Goal: Task Accomplishment & Management: Manage account settings

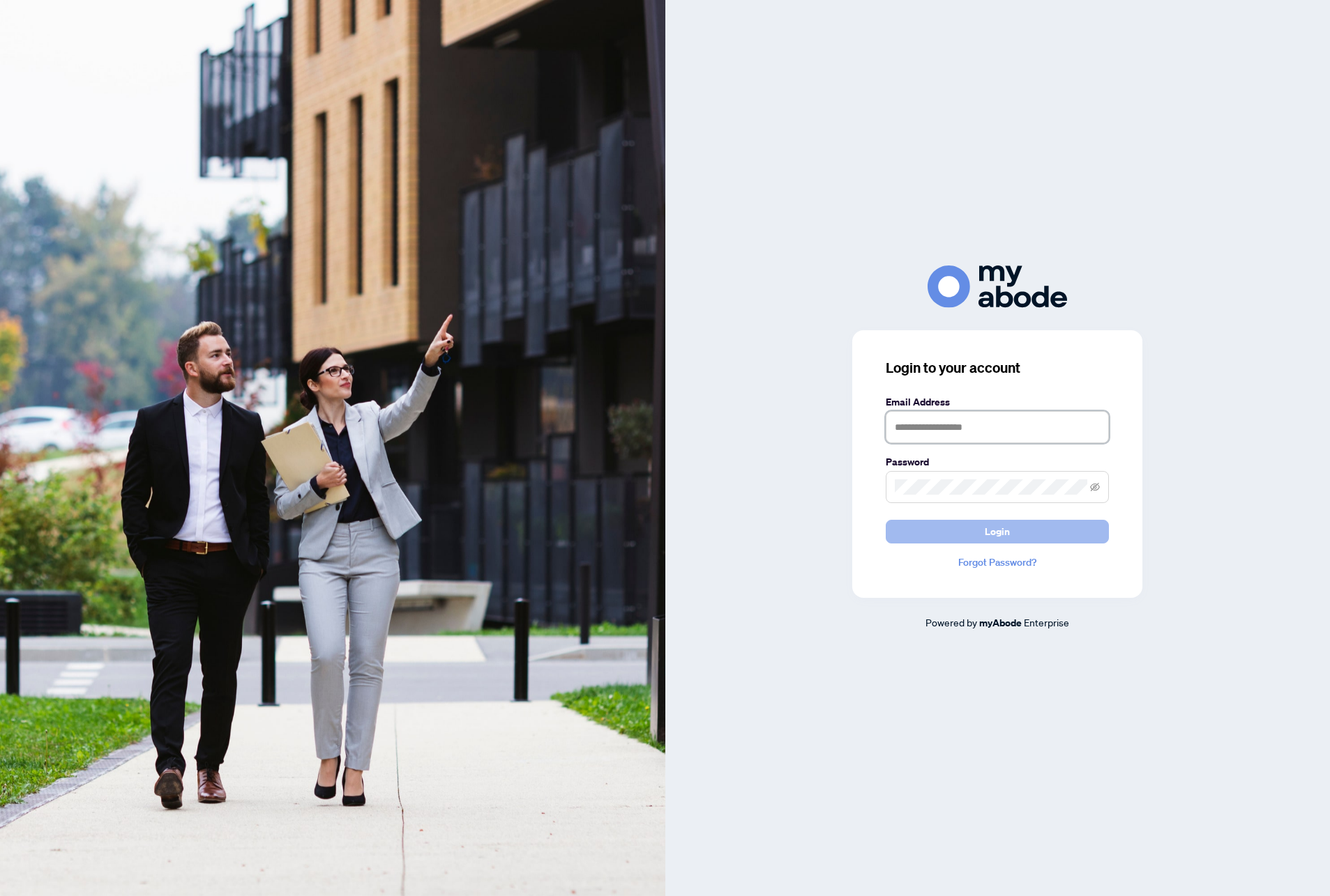
type input "**********"
click at [1007, 528] on span "Login" at bounding box center [997, 531] width 25 height 22
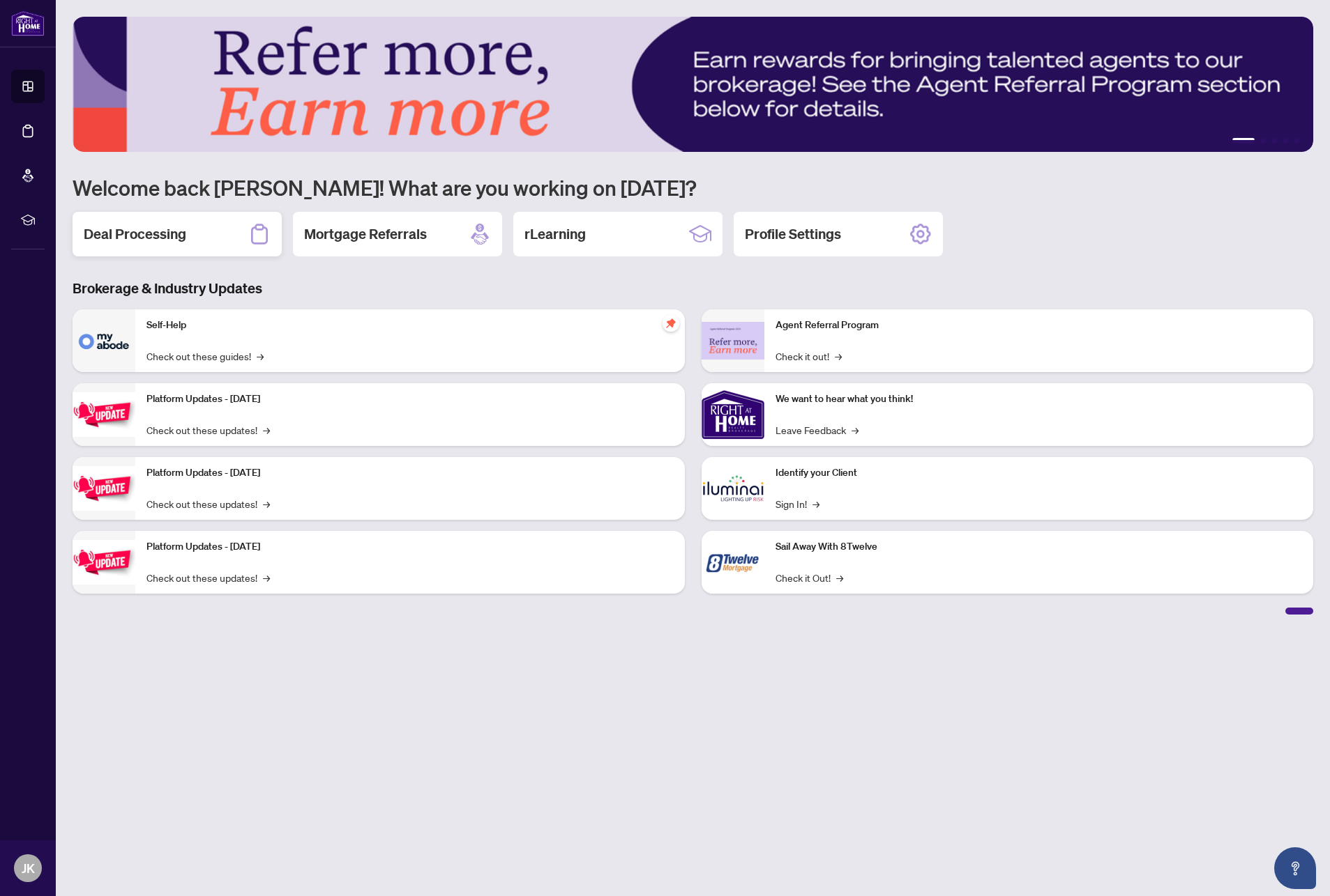
click at [189, 230] on div "Deal Processing" at bounding box center [177, 234] width 209 height 45
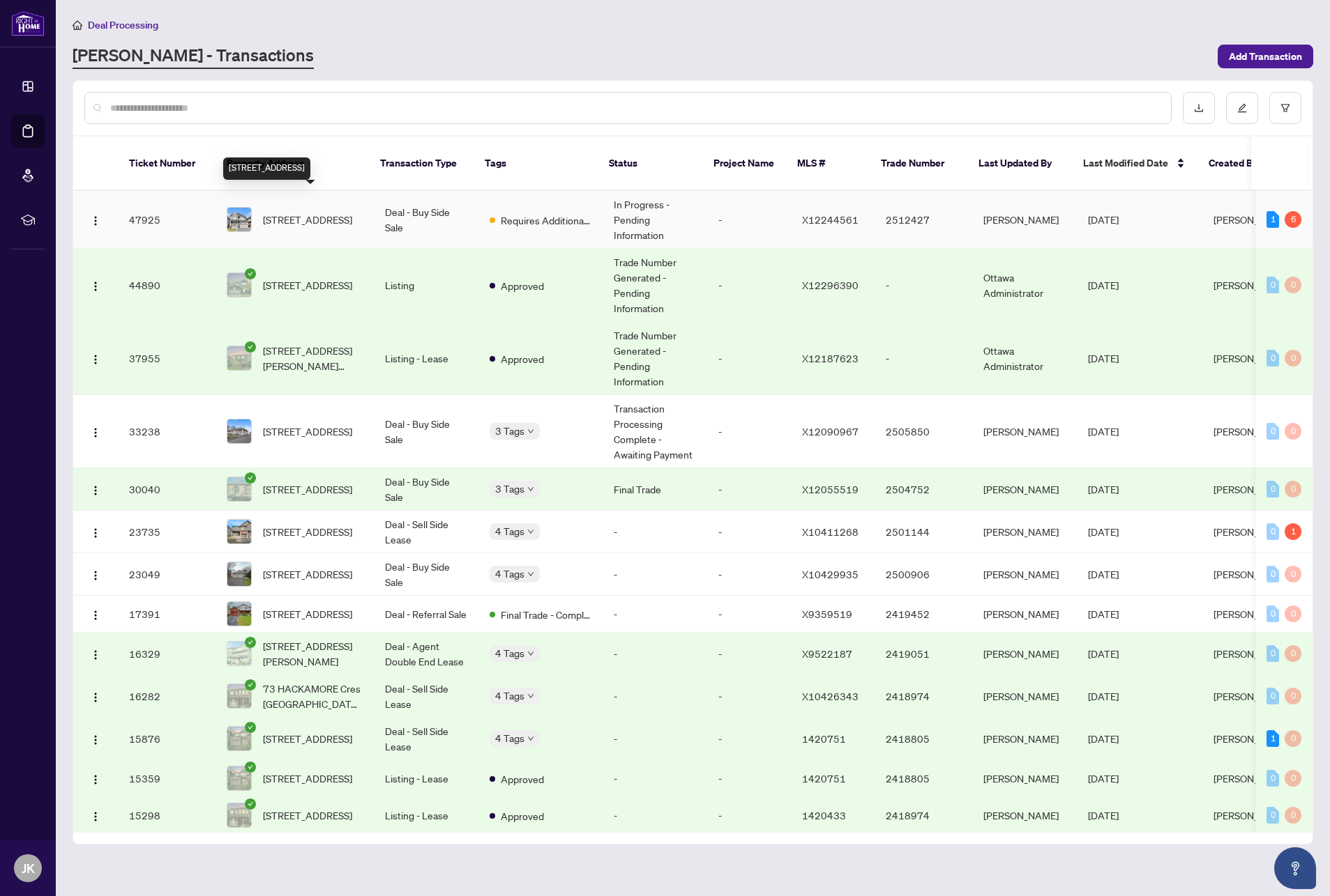
click at [344, 212] on span "908 Embankment St, Ottawa, Ontario K2S 2P4, Canada" at bounding box center [307, 219] width 89 height 15
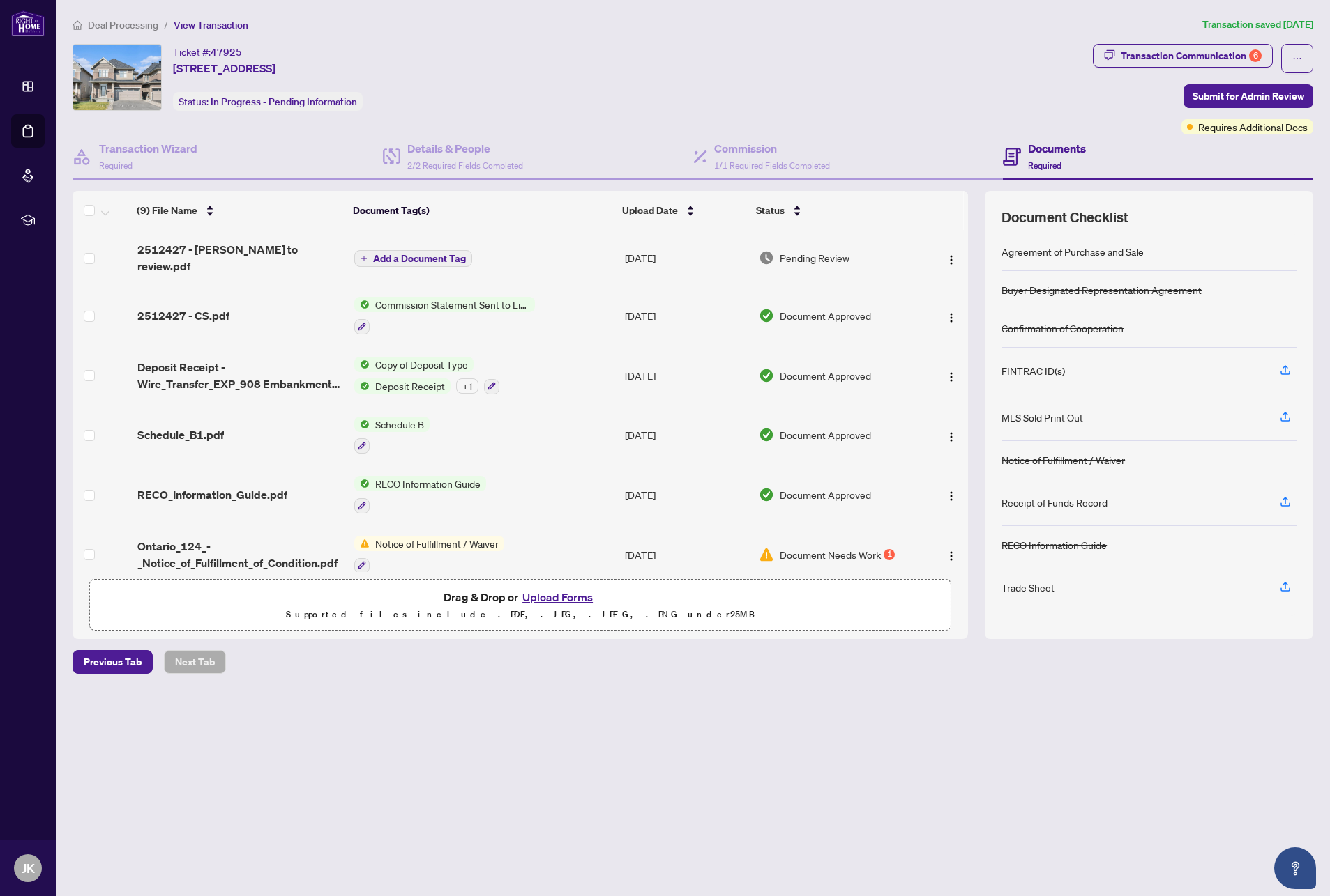
click at [861, 547] on span "Document Needs Work" at bounding box center [829, 555] width 101 height 15
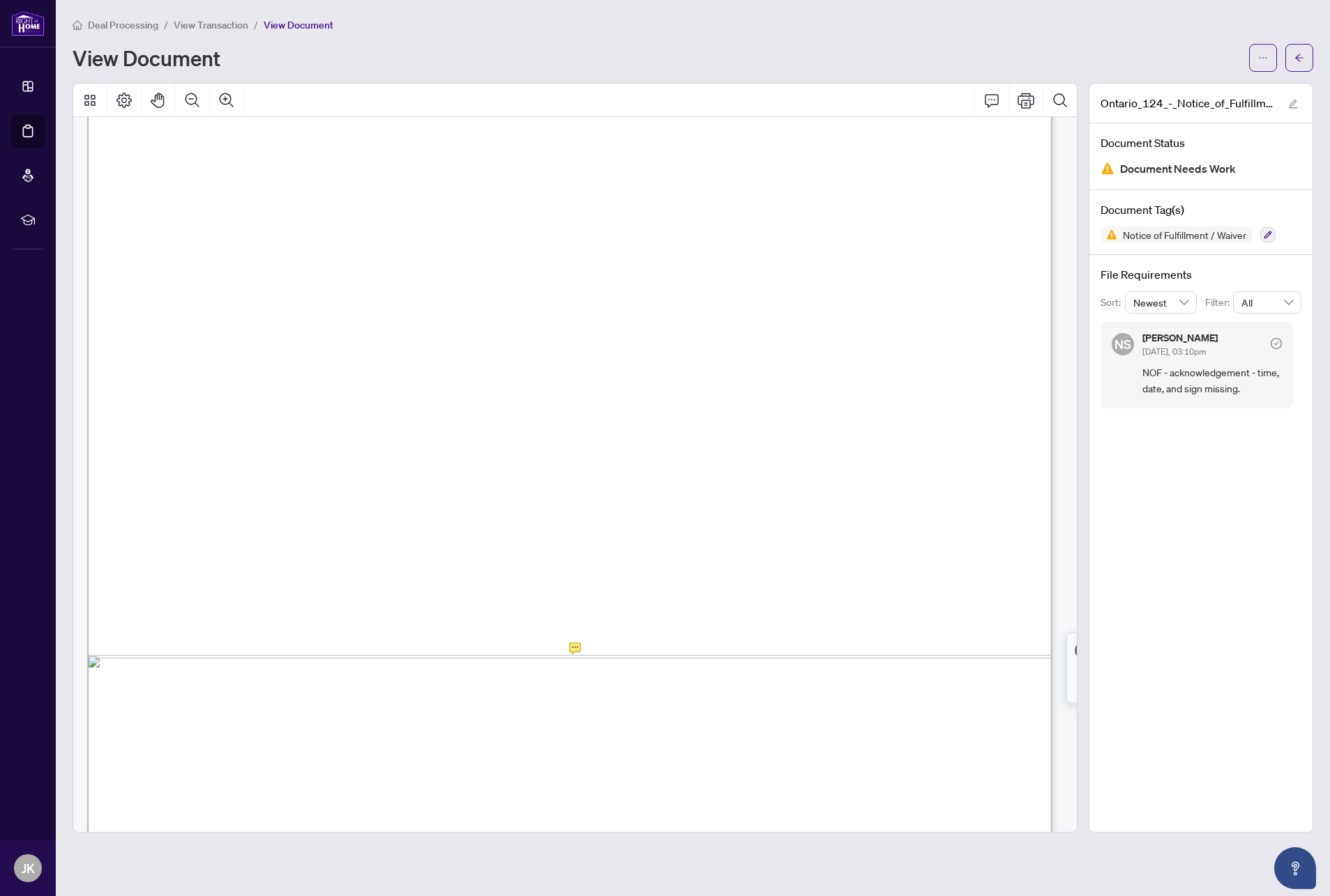
scroll to position [571, 0]
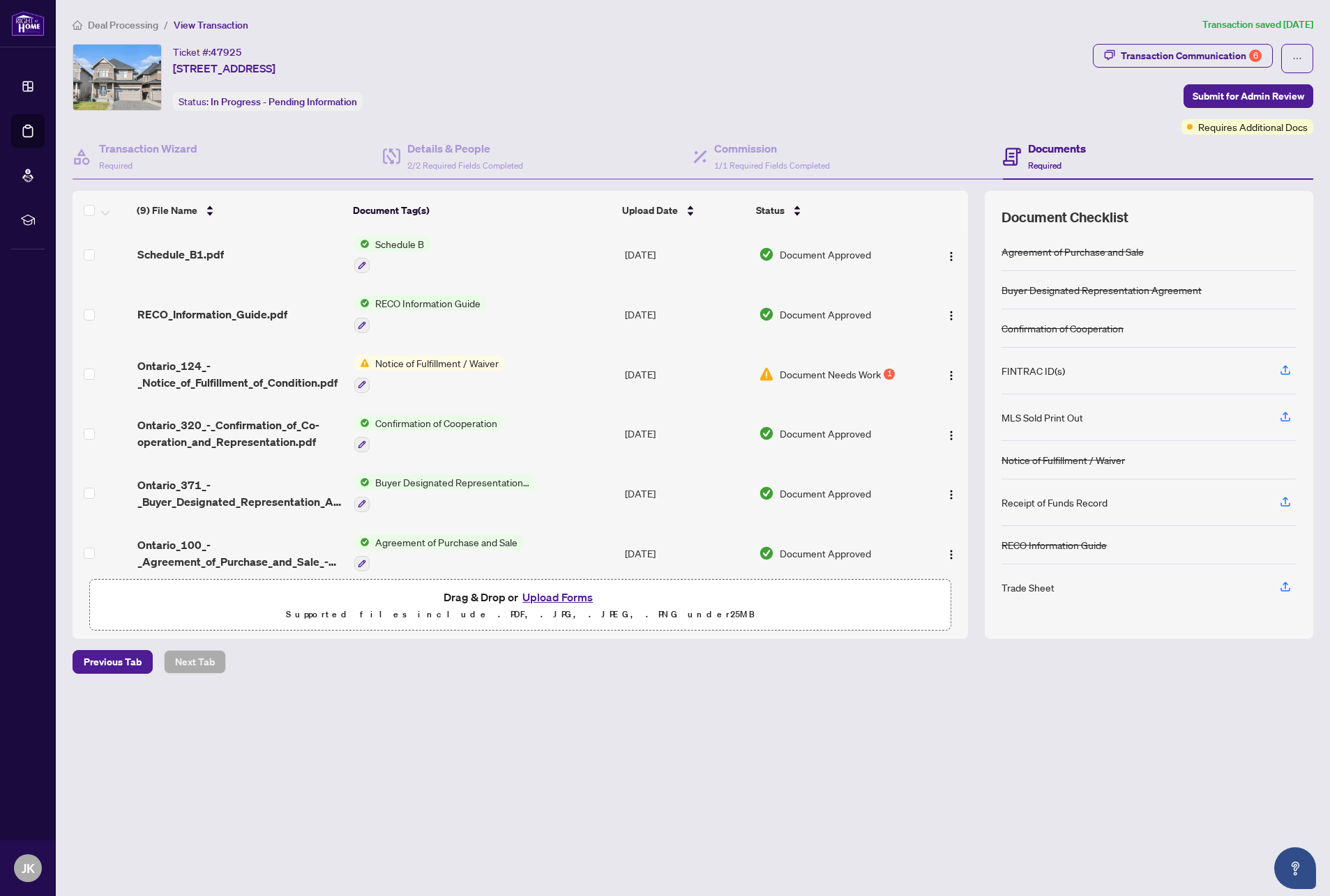
scroll to position [182, 0]
click at [1157, 159] on div "Documents Required" at bounding box center [1157, 157] width 310 height 45
click at [561, 600] on button "Upload Forms" at bounding box center [558, 597] width 79 height 18
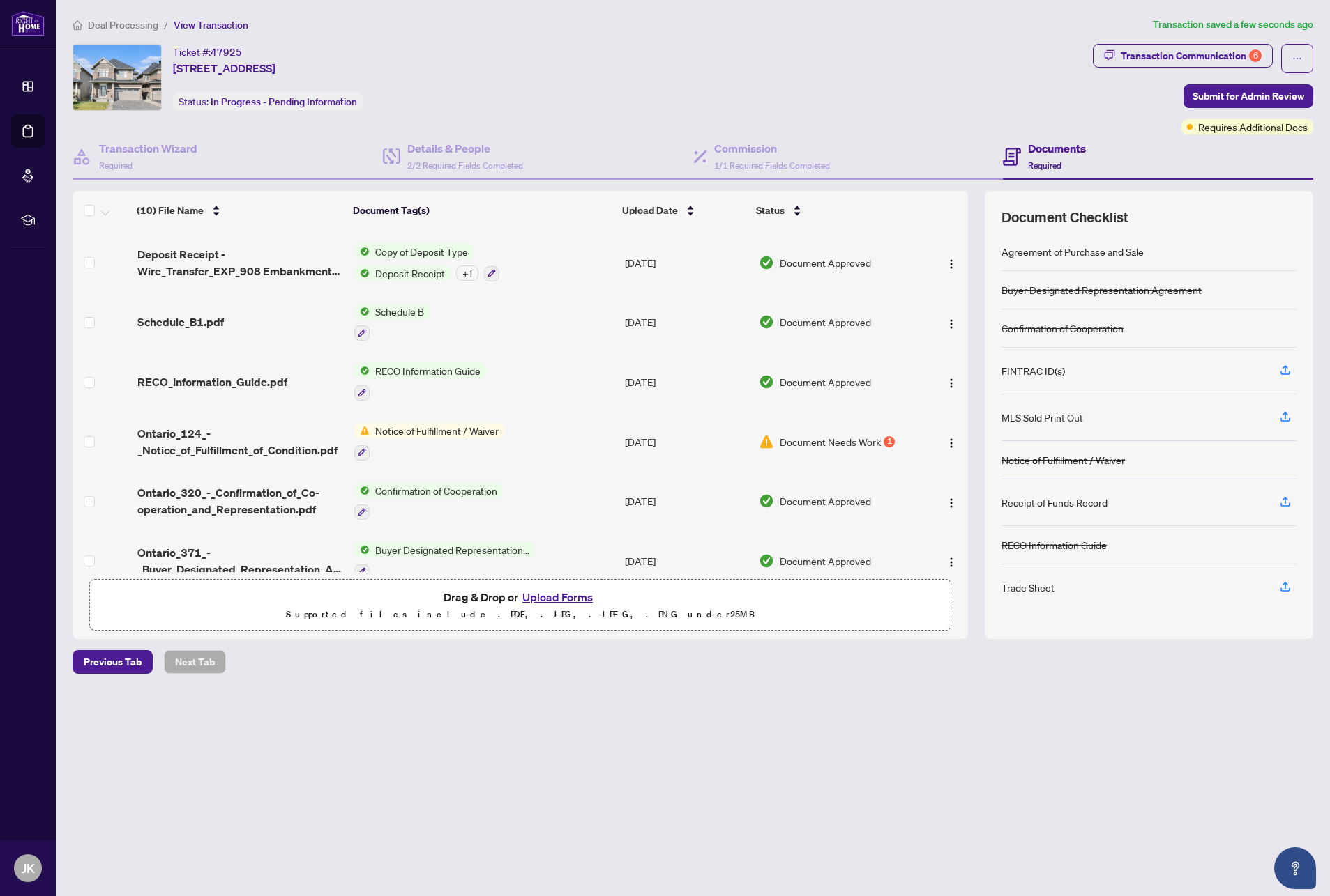
scroll to position [0, 0]
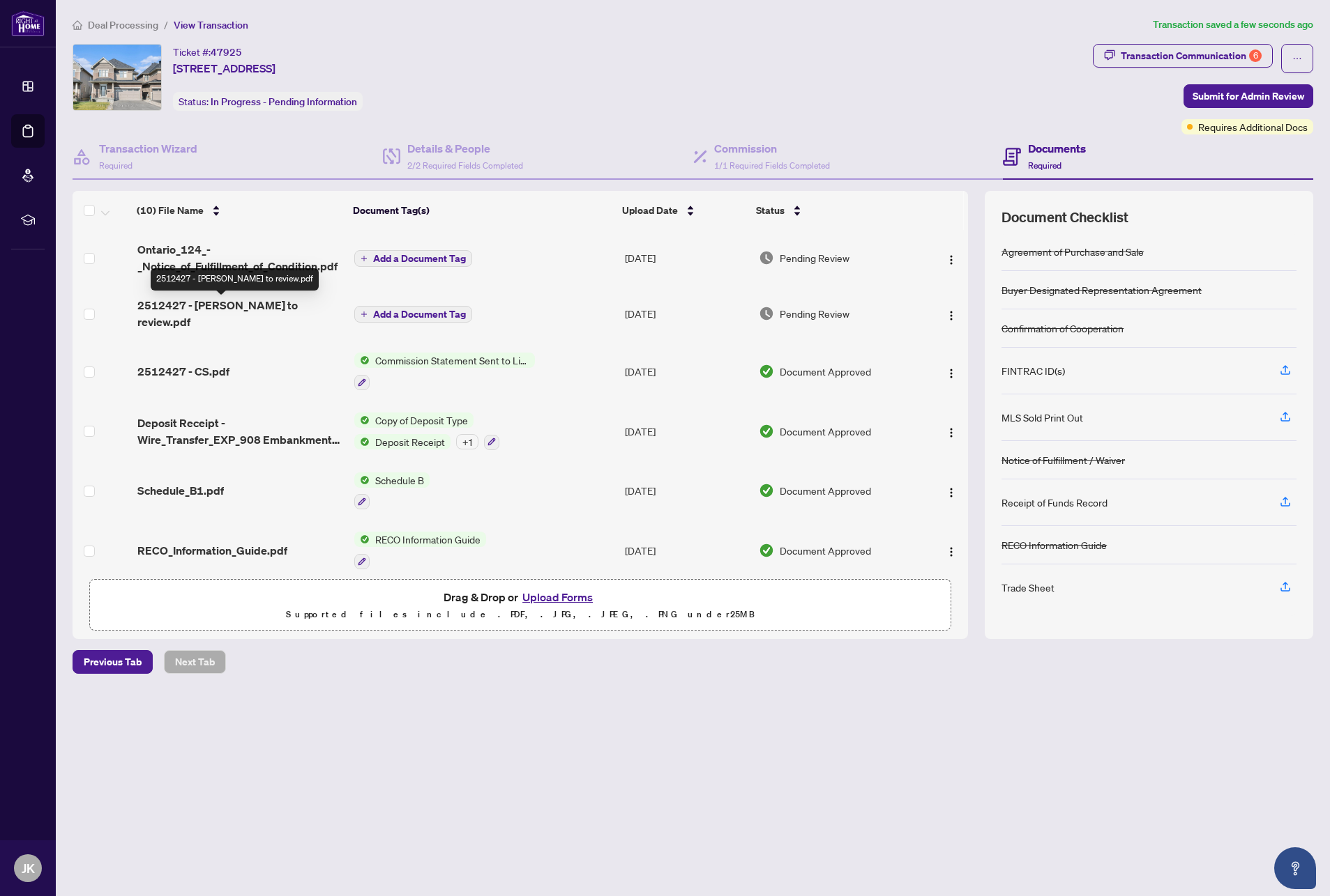
click at [235, 306] on span "2512427 - TS Joseph to review.pdf" at bounding box center [240, 313] width 206 height 33
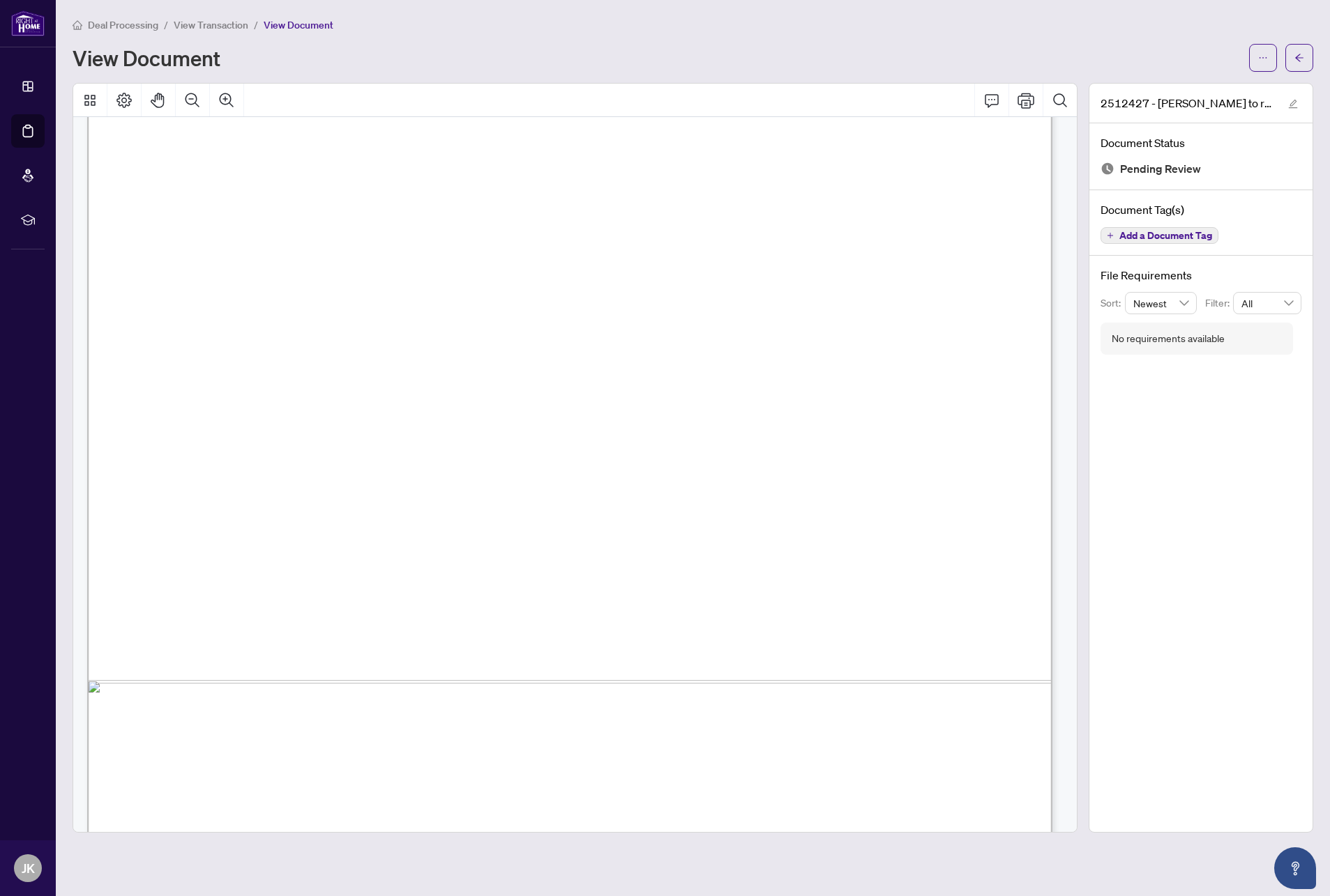
scroll to position [561, 0]
click at [1255, 61] on button "button" at bounding box center [1263, 58] width 28 height 28
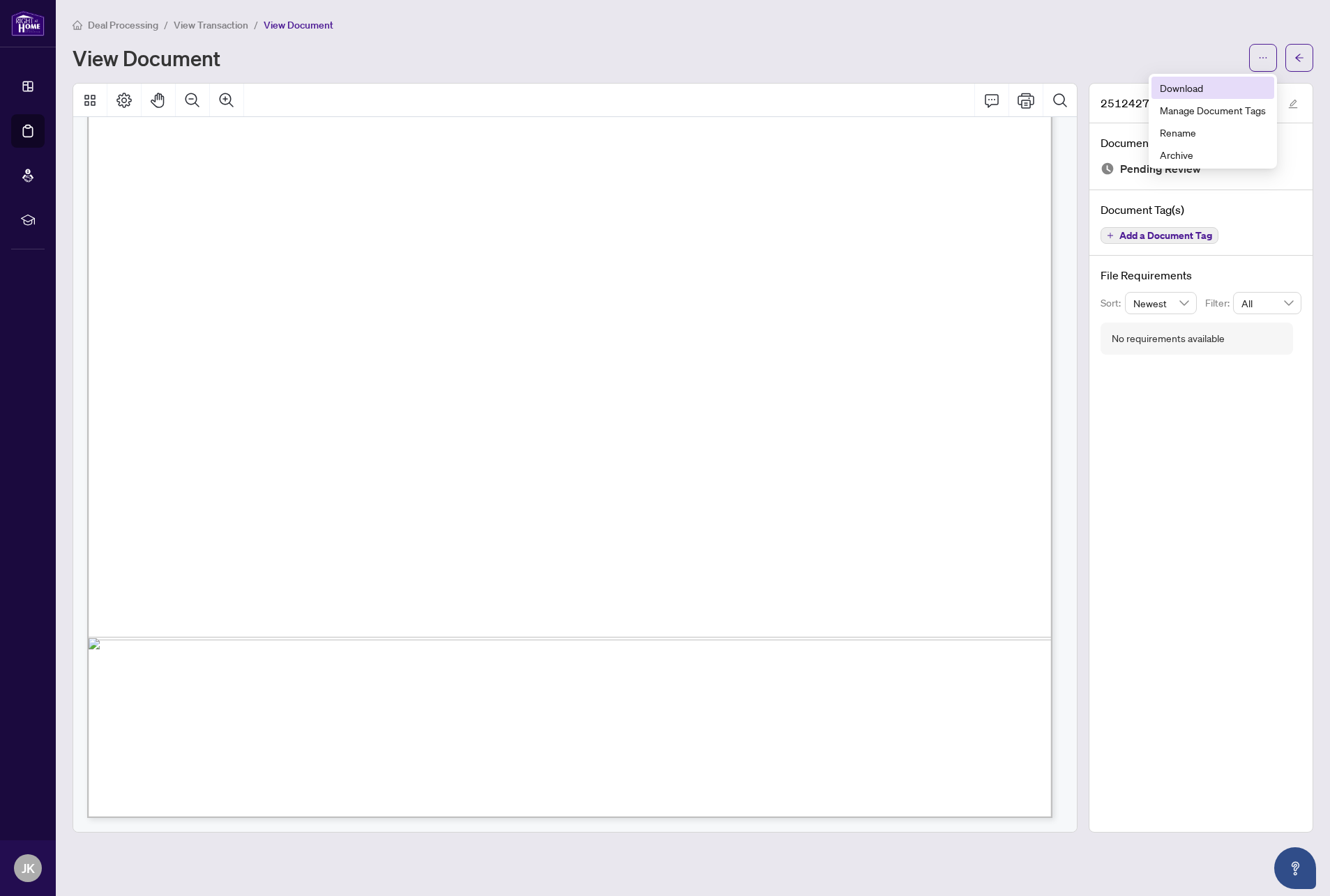
click at [1189, 89] on span "Download" at bounding box center [1213, 88] width 106 height 15
click at [638, 48] on div "View Document" at bounding box center [656, 58] width 1168 height 22
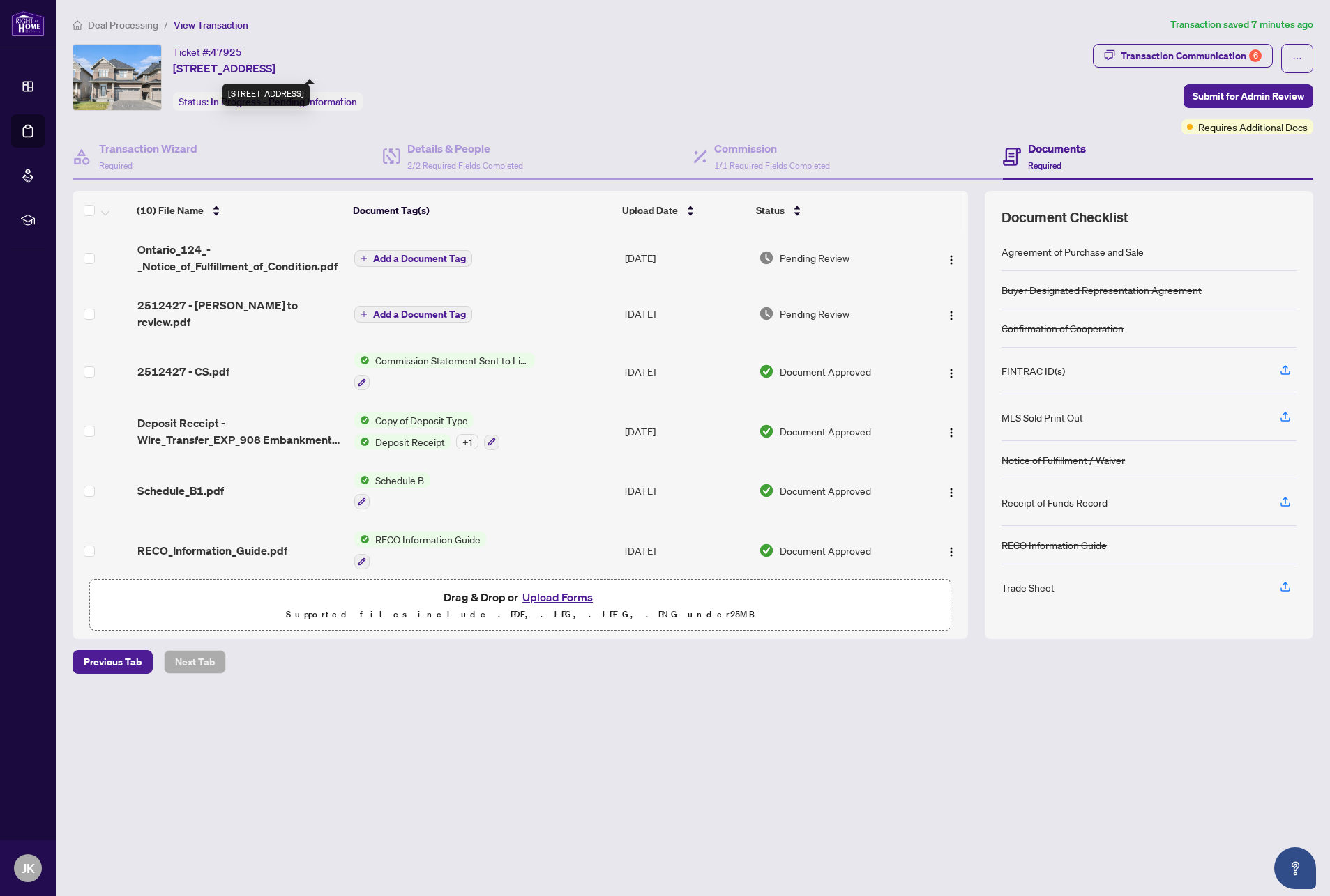
drag, startPoint x: 175, startPoint y: 67, endPoint x: 275, endPoint y: 68, distance: 100.0
click at [275, 68] on span "908 Embankment St, Ottawa, Ontario K2S 2P4, Canada" at bounding box center [224, 69] width 102 height 17
copy span "908 Embankment St"
click at [521, 781] on main "Deal Processing / View Transaction Transaction saved 8 minutes ago Ticket #: 47…" at bounding box center [692, 448] width 1274 height 896
click at [1286, 582] on icon "button" at bounding box center [1285, 585] width 5 height 7
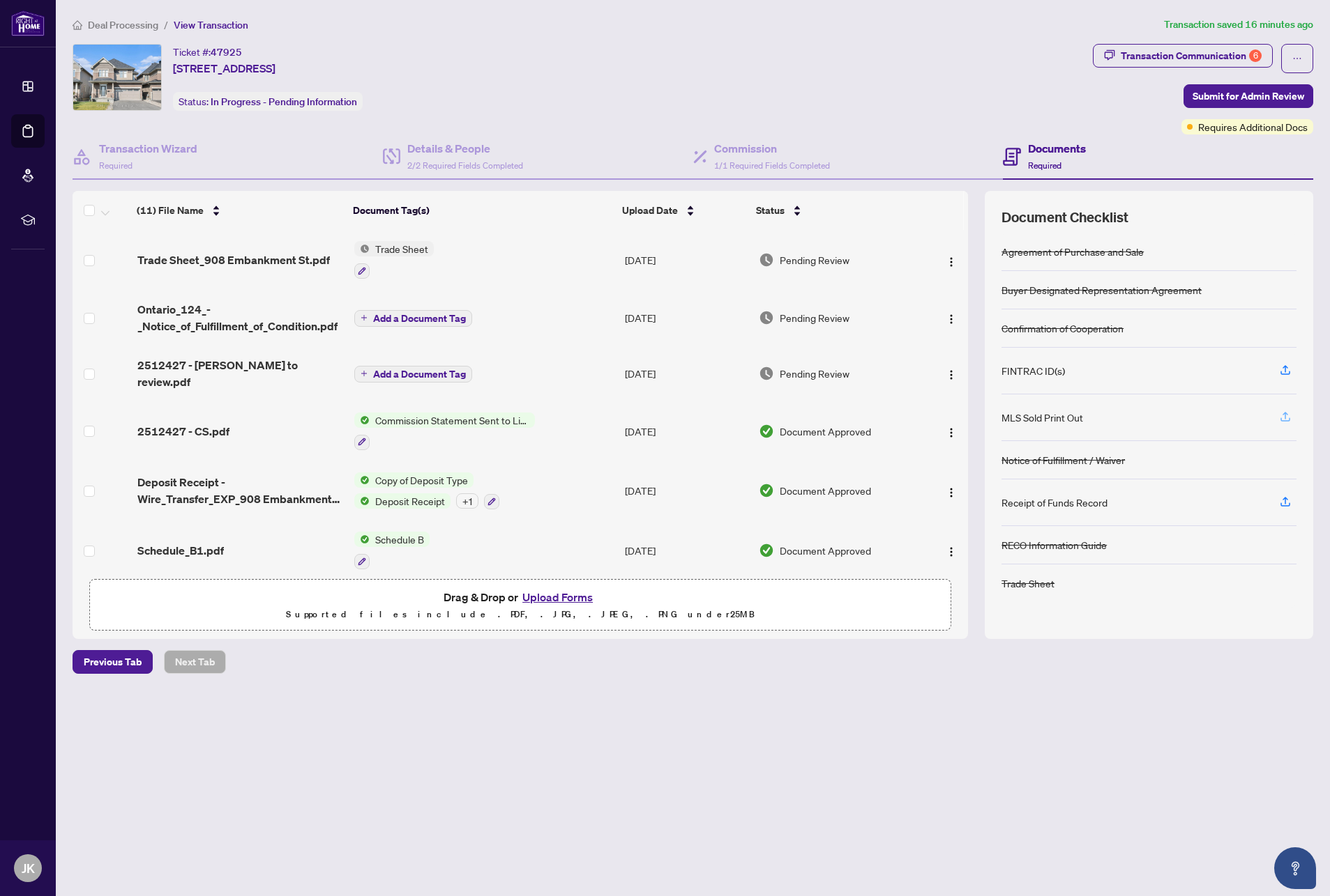
click at [1286, 416] on icon "button" at bounding box center [1285, 416] width 12 height 12
